Goal: Information Seeking & Learning: Learn about a topic

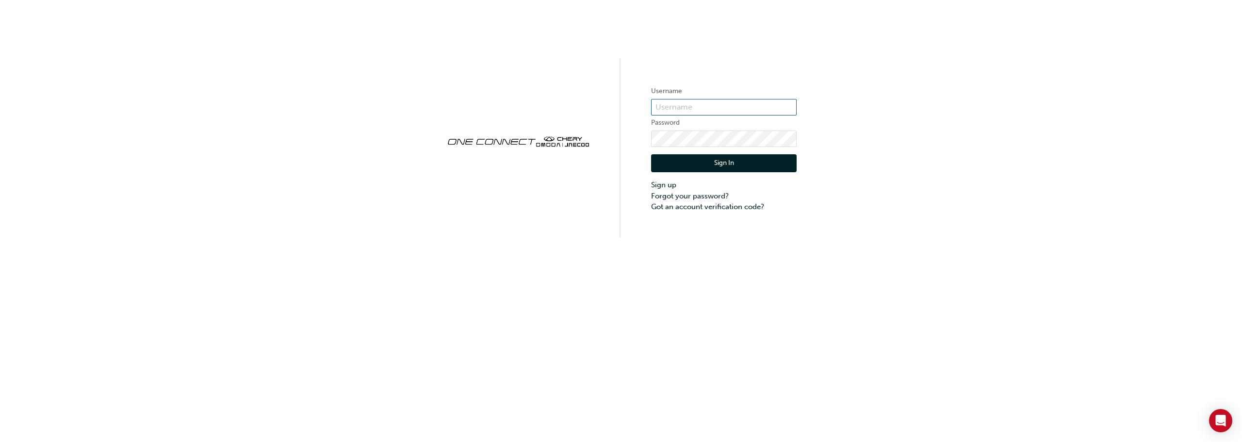
type input "CHAU0529"
click at [719, 162] on button "Sign In" at bounding box center [724, 163] width 146 height 18
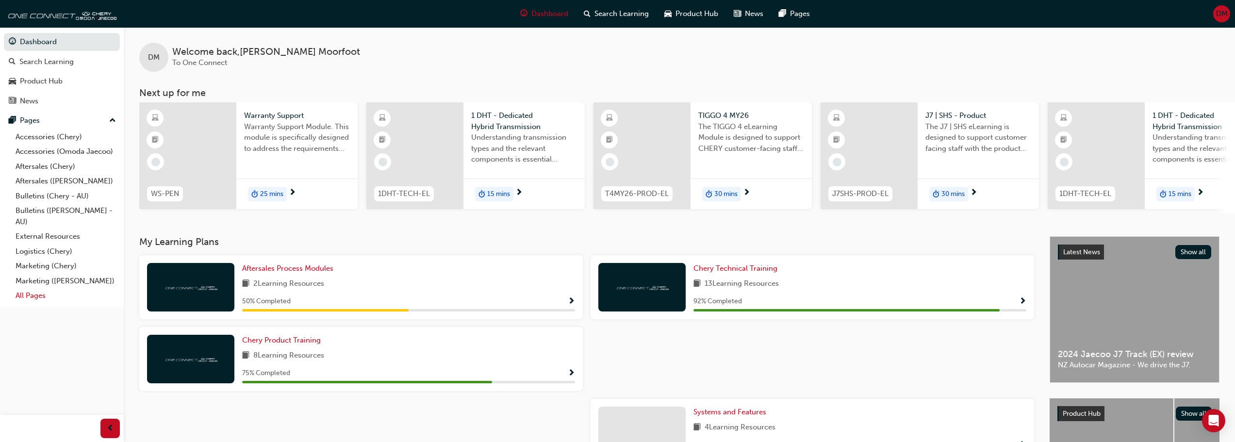
click at [30, 293] on link "All Pages" at bounding box center [66, 295] width 108 height 15
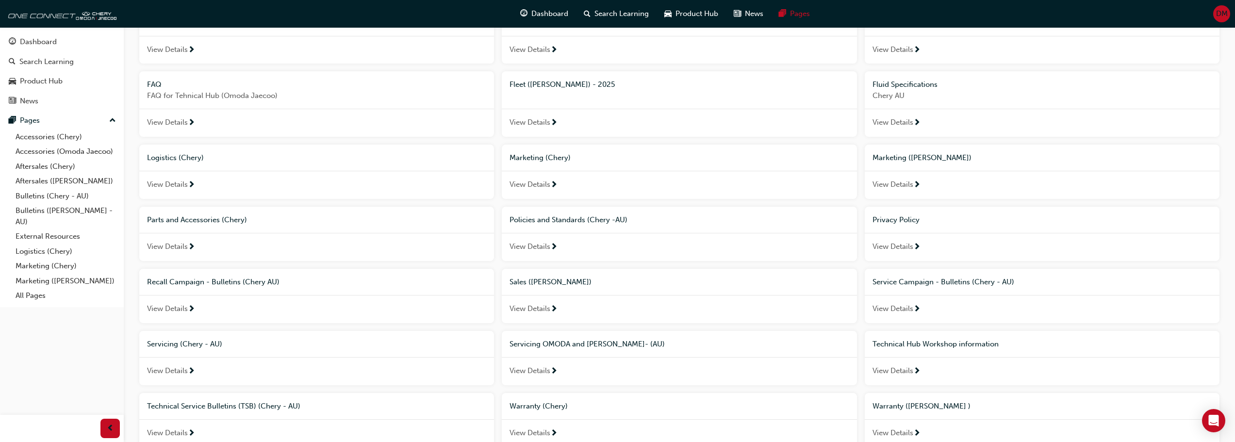
scroll to position [302, 0]
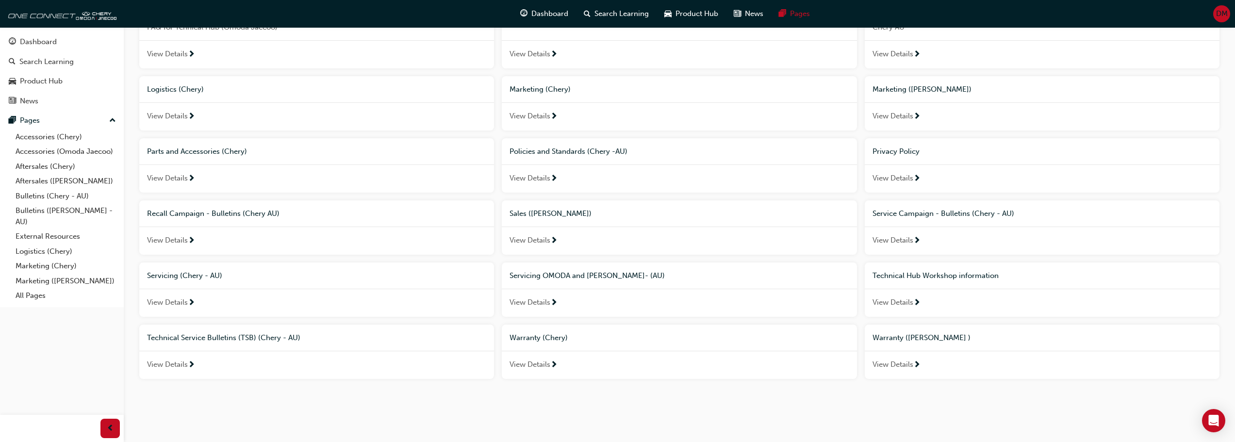
click at [931, 273] on span "Technical Hub Workshop information" at bounding box center [935, 275] width 126 height 9
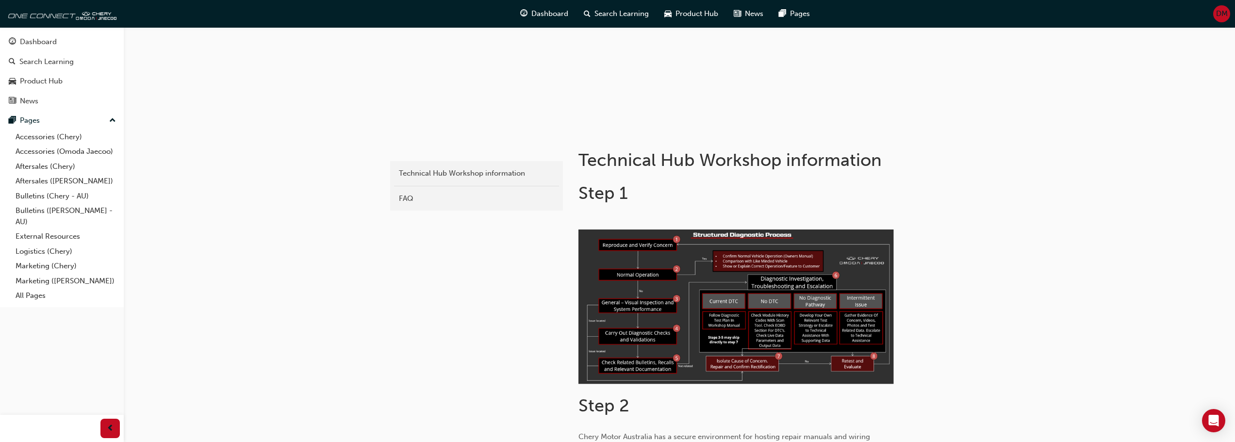
scroll to position [97, 0]
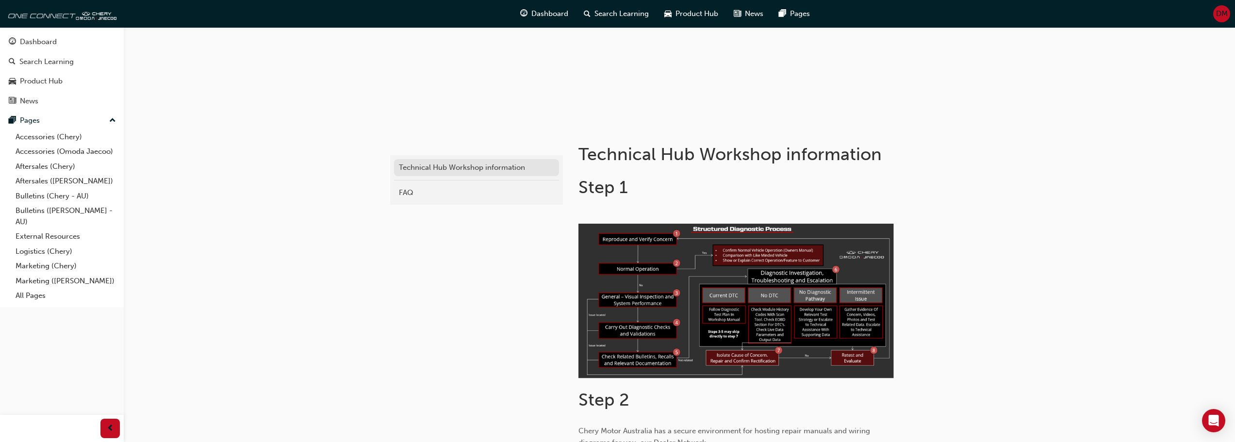
click at [462, 167] on div "Technical Hub Workshop information" at bounding box center [476, 167] width 155 height 11
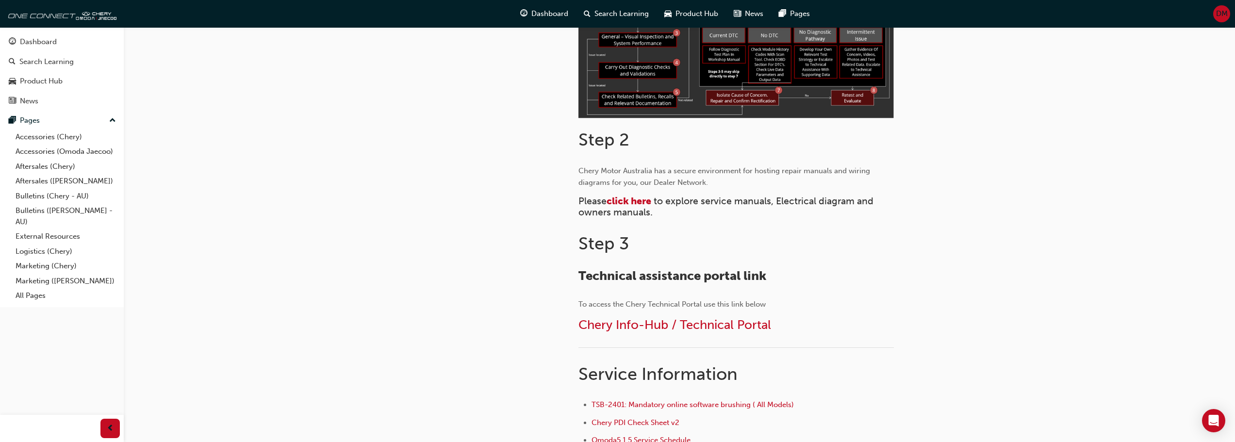
scroll to position [485, 0]
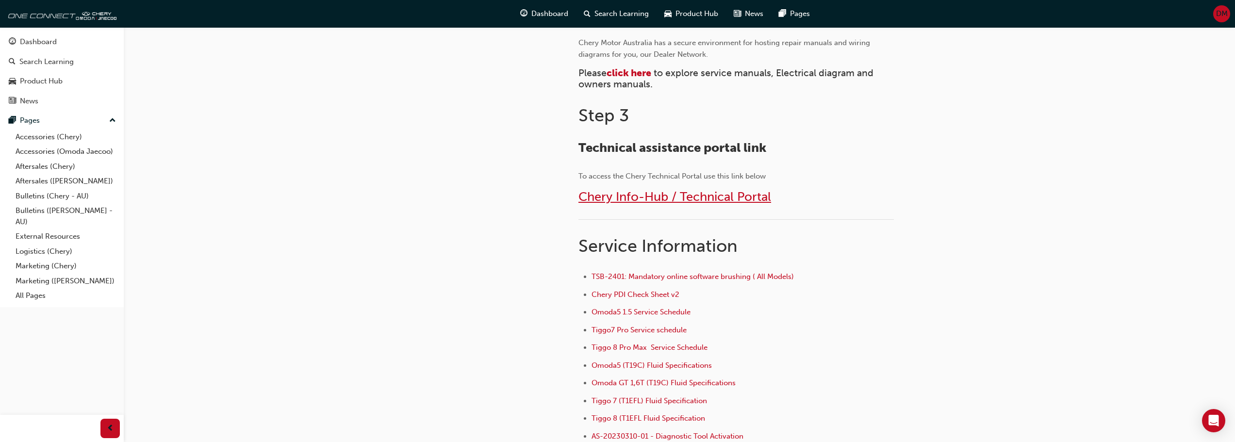
click at [668, 194] on span "Chery Info-Hub / Technical Portal" at bounding box center [674, 196] width 193 height 15
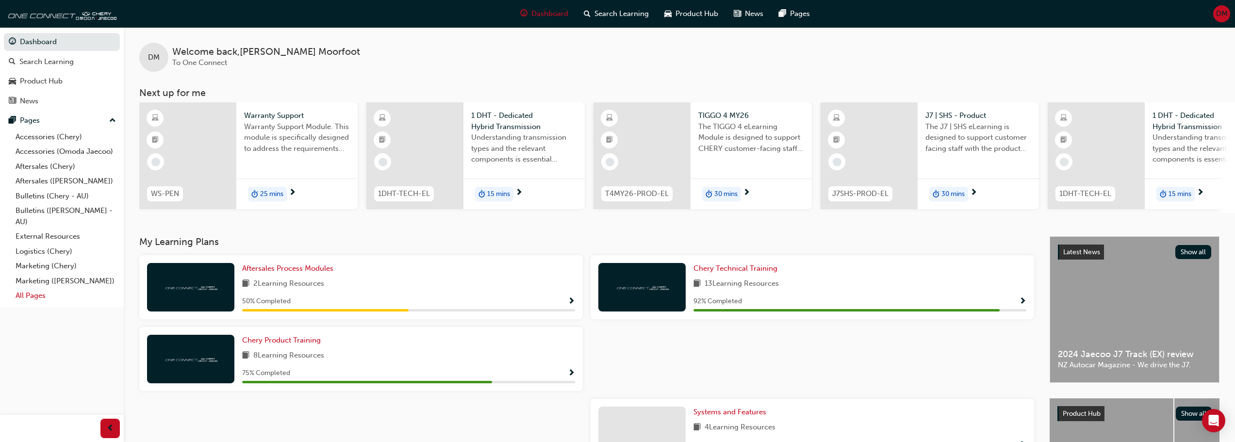
click at [35, 297] on link "All Pages" at bounding box center [66, 295] width 108 height 15
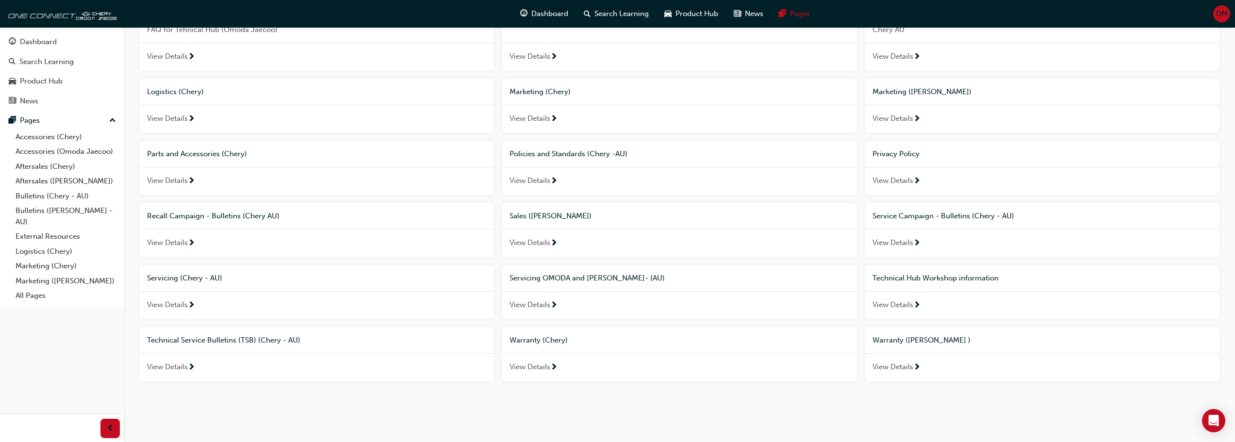
scroll to position [302, 0]
click at [922, 271] on span "Technical Hub Workshop information" at bounding box center [935, 275] width 126 height 9
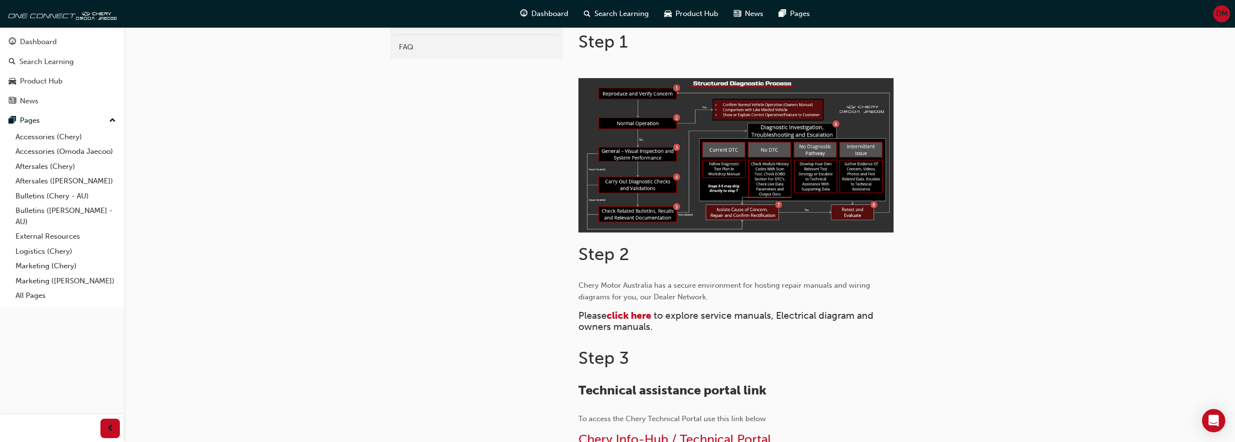
scroll to position [437, 0]
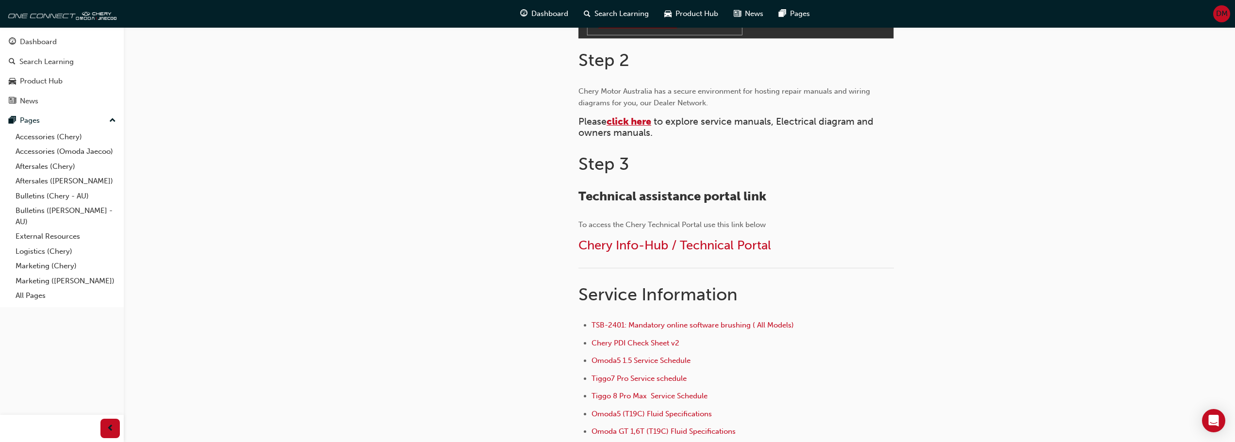
click at [631, 120] on span "click here" at bounding box center [628, 121] width 45 height 11
